Goal: Navigation & Orientation: Find specific page/section

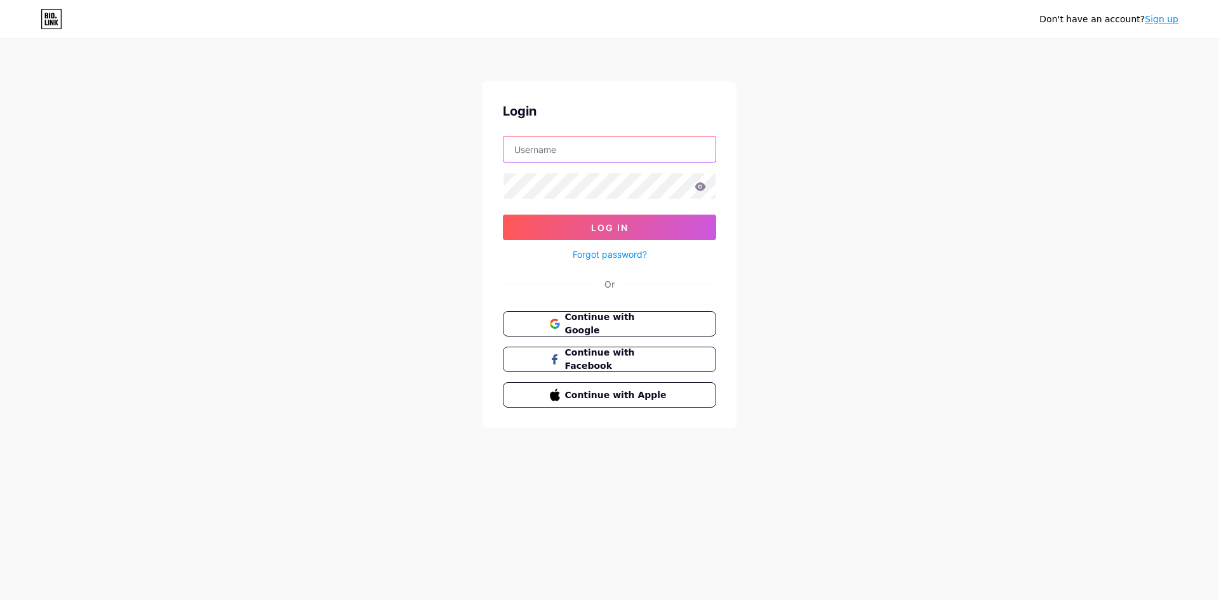
click at [539, 147] on input "text" at bounding box center [609, 148] width 212 height 25
click at [416, 197] on div "Don't have an account? Sign up Login Log In Forgot password? Or Continue with G…" at bounding box center [609, 234] width 1219 height 469
click at [568, 322] on span "Continue with Google" at bounding box center [617, 323] width 106 height 27
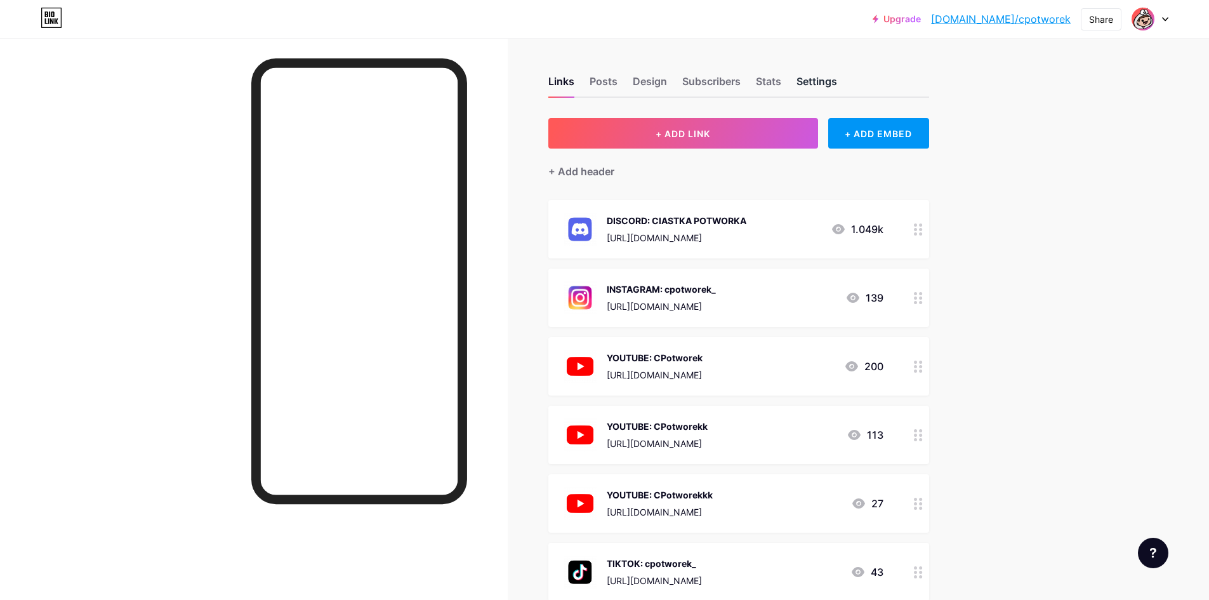
click at [821, 86] on div "Settings" at bounding box center [817, 85] width 41 height 23
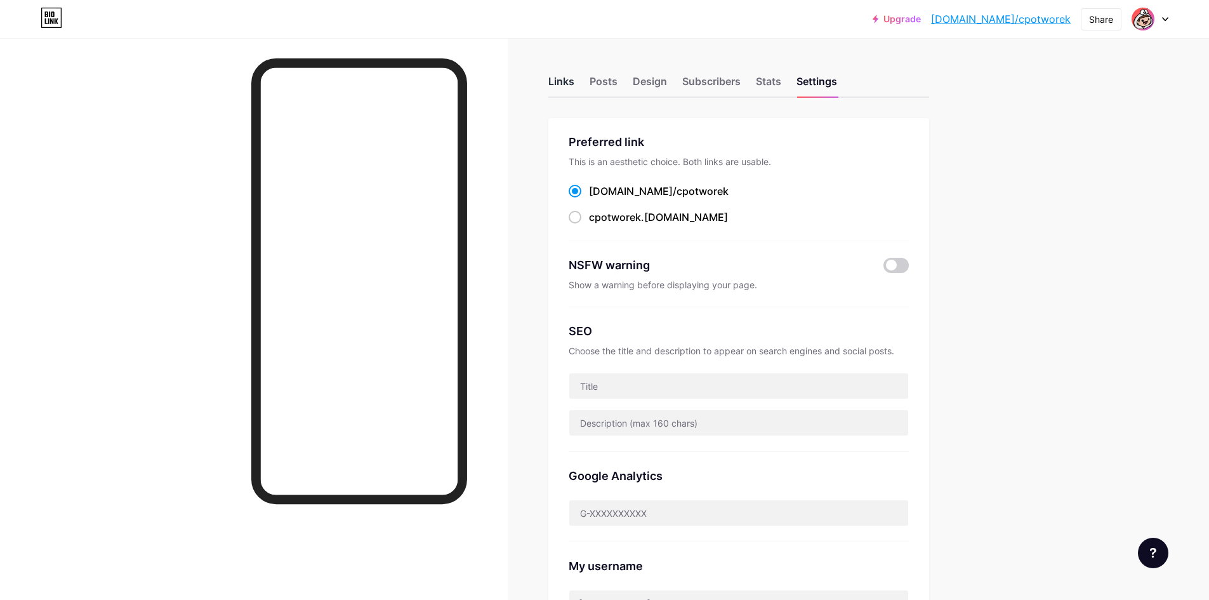
click at [562, 80] on div "Links" at bounding box center [562, 85] width 26 height 23
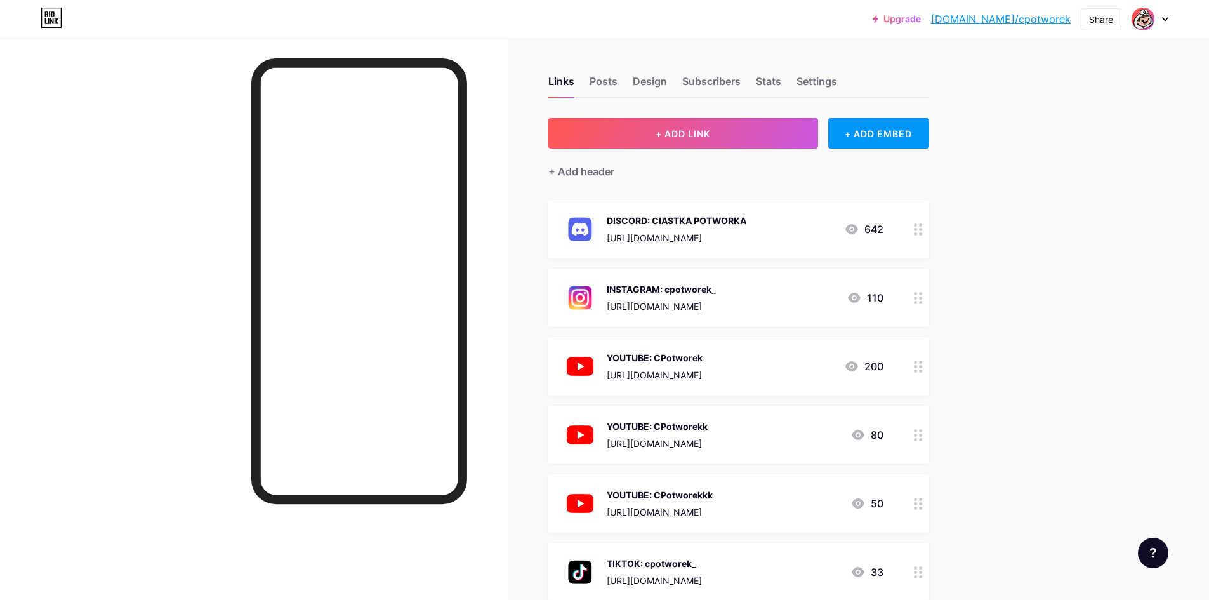
click at [628, 84] on div "Links Posts Design Subscribers Stats Settings" at bounding box center [739, 75] width 381 height 44
click at [596, 82] on div "Posts" at bounding box center [604, 85] width 28 height 23
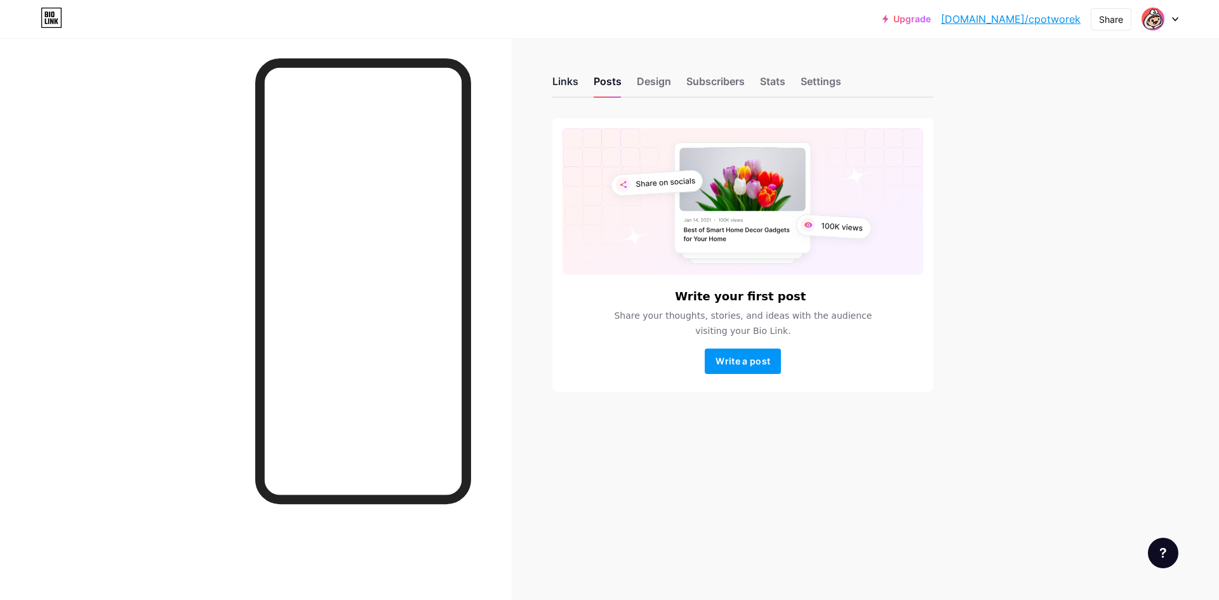
click at [566, 86] on div "Links" at bounding box center [565, 85] width 26 height 23
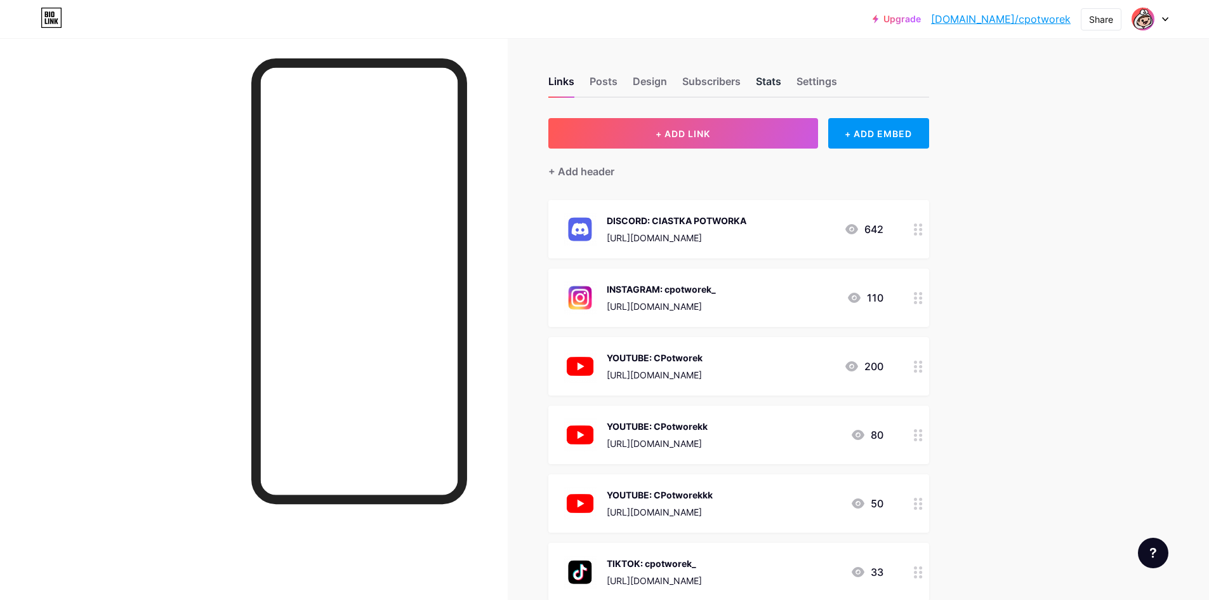
click at [773, 84] on div "Stats" at bounding box center [768, 85] width 25 height 23
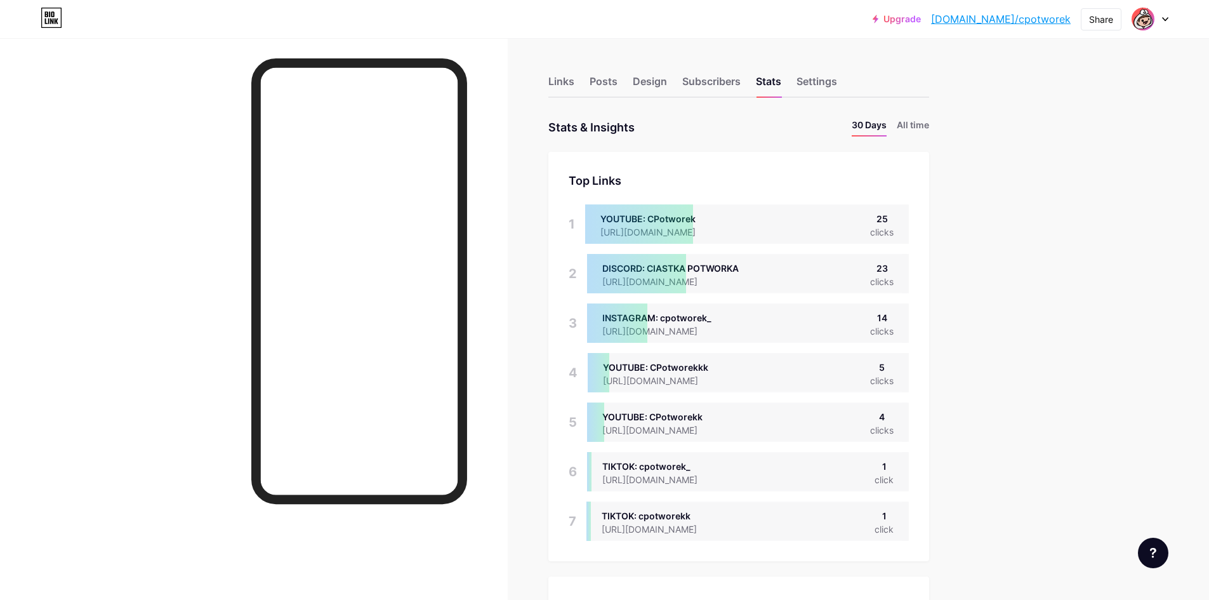
click at [911, 128] on li "All time" at bounding box center [913, 127] width 32 height 18
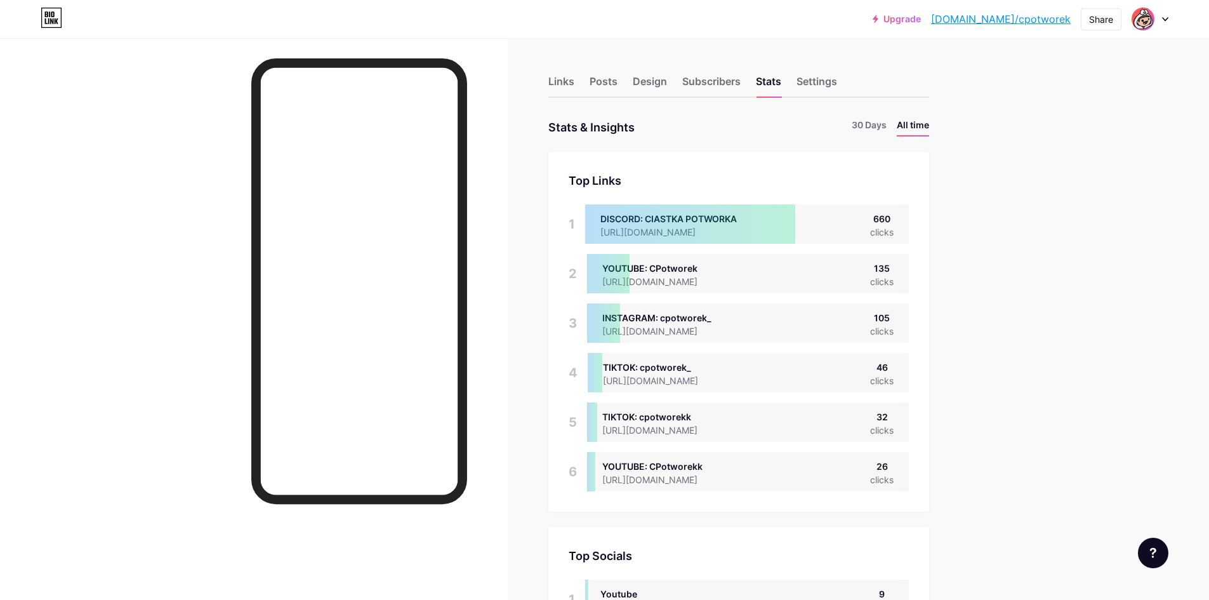
click at [559, 69] on div "Links Posts Design Subscribers Stats Settings" at bounding box center [739, 75] width 381 height 44
click at [555, 74] on div "Links" at bounding box center [562, 85] width 26 height 23
